Goal: Browse casually: Explore the website without a specific task or goal

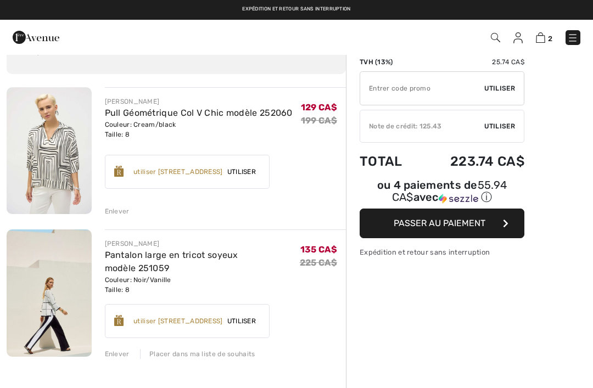
checkbox input "true"
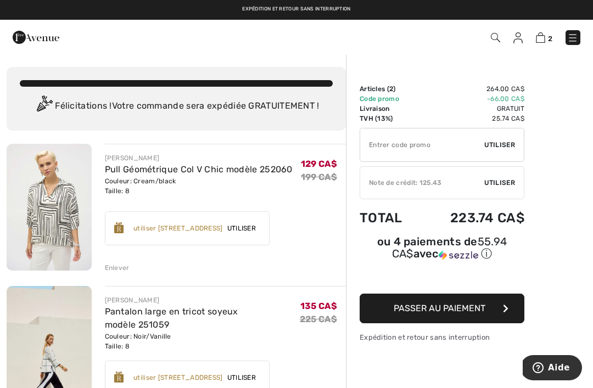
click at [49, 41] on img at bounding box center [36, 37] width 47 height 22
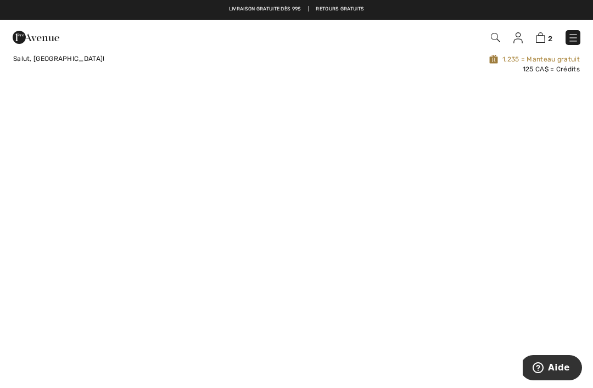
click at [578, 40] on img at bounding box center [573, 37] width 11 height 11
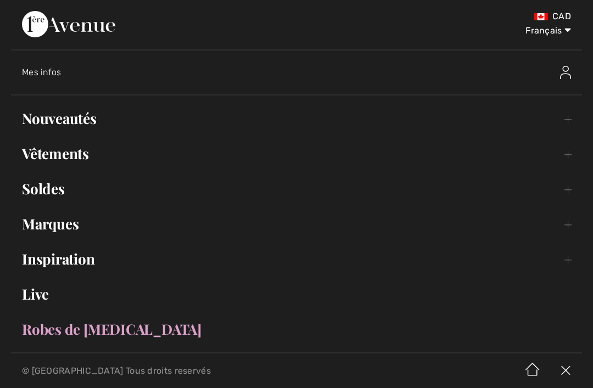
click at [87, 125] on link "Nouveautés Toggle submenu" at bounding box center [296, 118] width 571 height 24
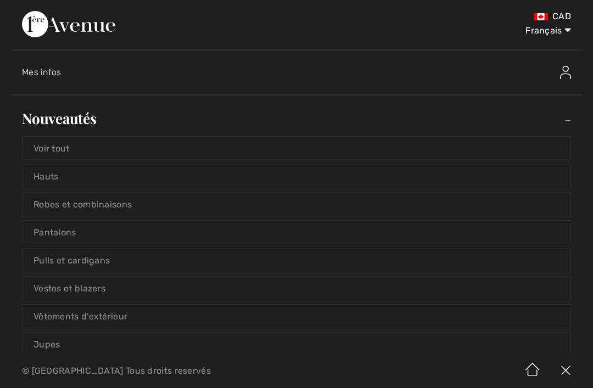
click at [402, 149] on link "Voir tout" at bounding box center [297, 149] width 548 height 24
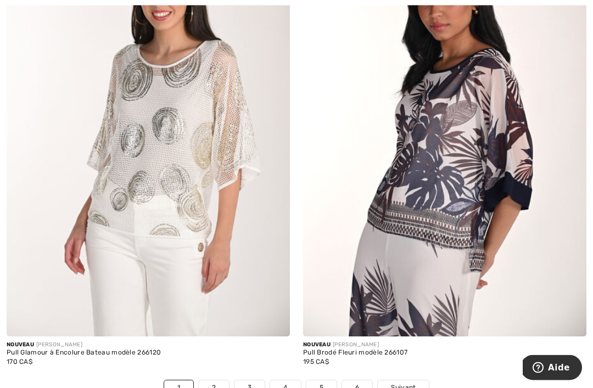
scroll to position [8441, 0]
click at [205, 276] on img at bounding box center [148, 123] width 283 height 425
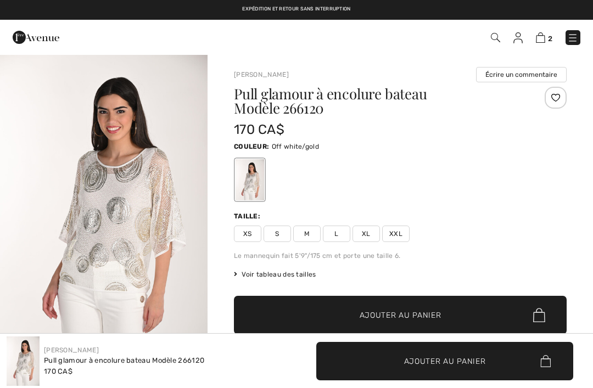
checkbox input "true"
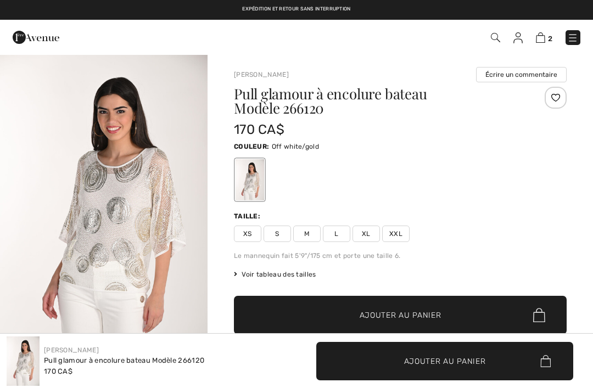
checkbox input "true"
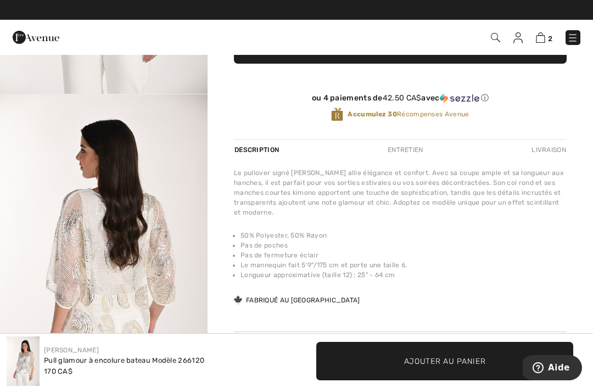
scroll to position [269, 0]
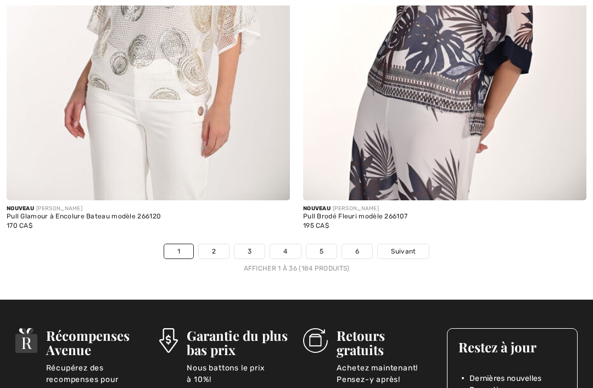
scroll to position [8611, 0]
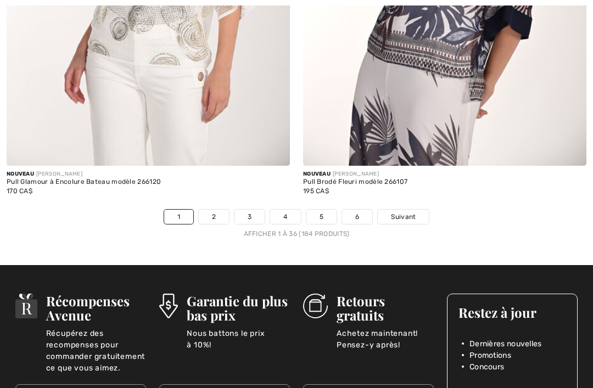
click at [218, 211] on link "2" at bounding box center [214, 217] width 30 height 14
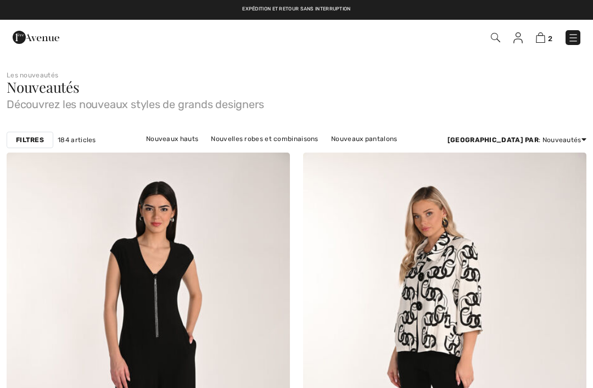
checkbox input "true"
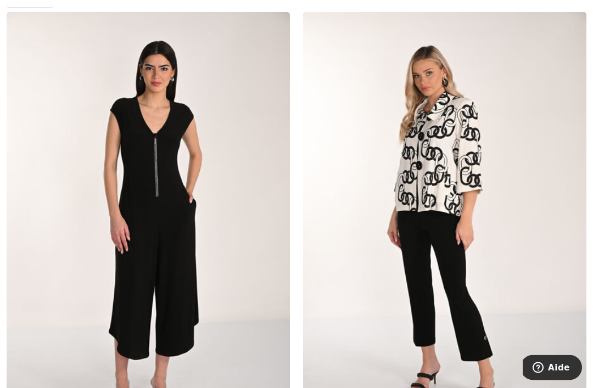
scroll to position [149, 0]
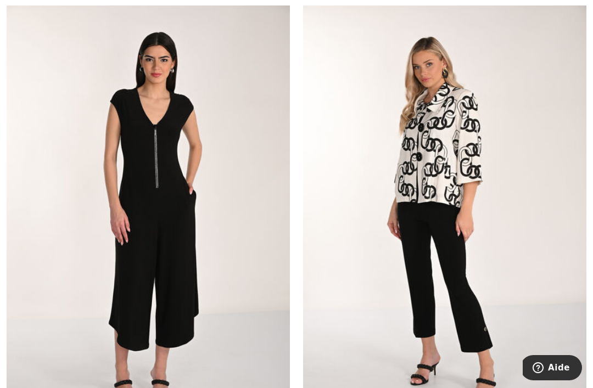
click at [389, 184] on img at bounding box center [444, 215] width 283 height 425
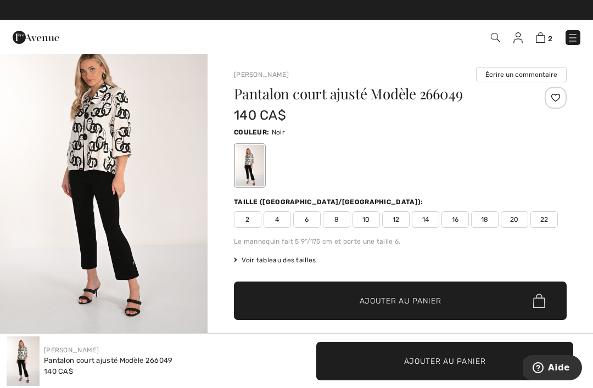
scroll to position [30, 0]
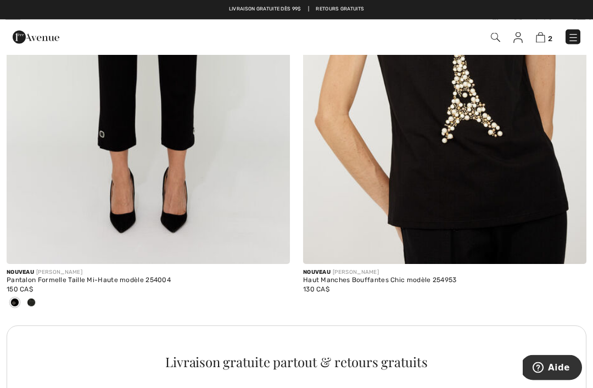
scroll to position [2650, 0]
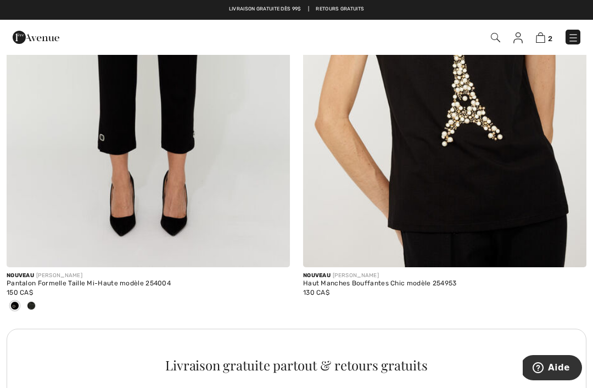
click at [207, 358] on div "Livraison gratuite partout & retours gratuits" at bounding box center [296, 364] width 555 height 13
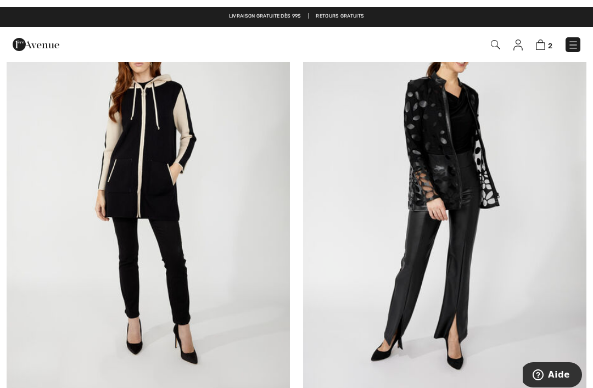
scroll to position [3051, 0]
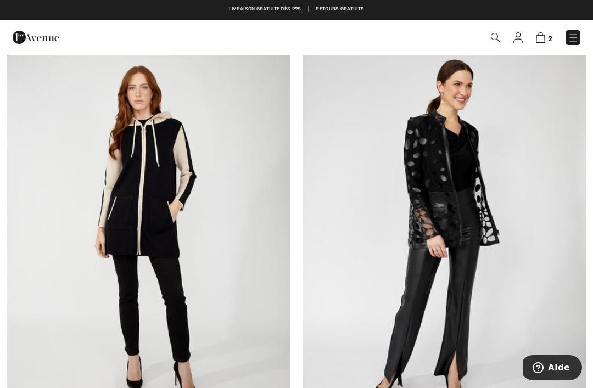
click at [170, 231] on img at bounding box center [148, 234] width 283 height 425
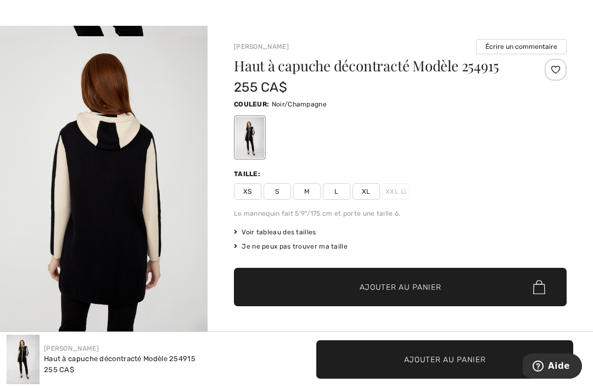
scroll to position [31, 0]
